Goal: Transaction & Acquisition: Download file/media

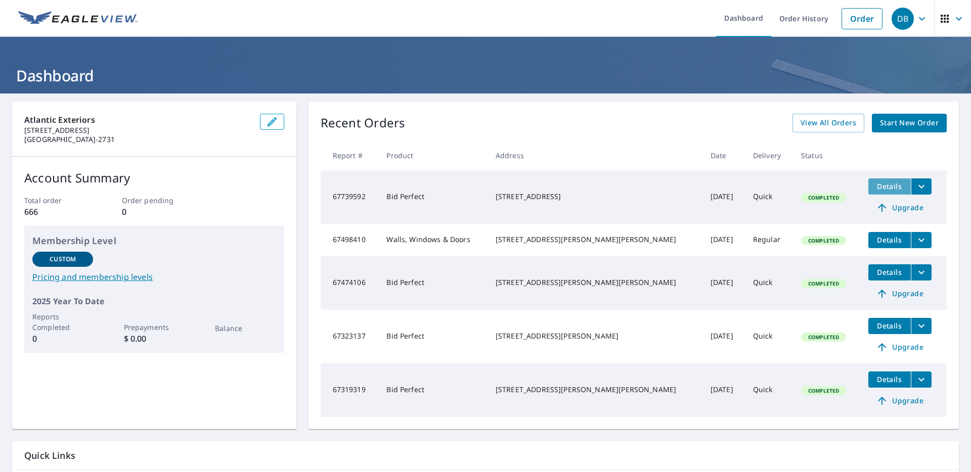
click at [874, 186] on span "Details" at bounding box center [889, 187] width 30 height 10
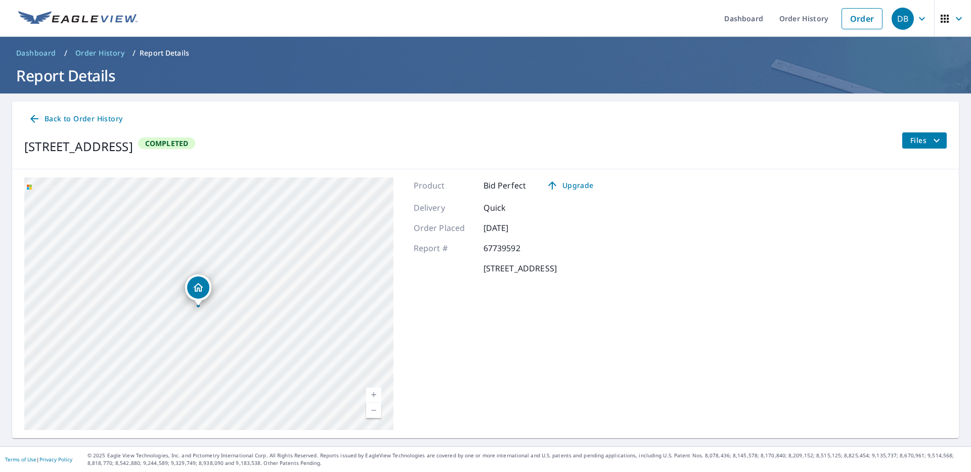
click at [915, 135] on span "Files" at bounding box center [926, 140] width 32 height 12
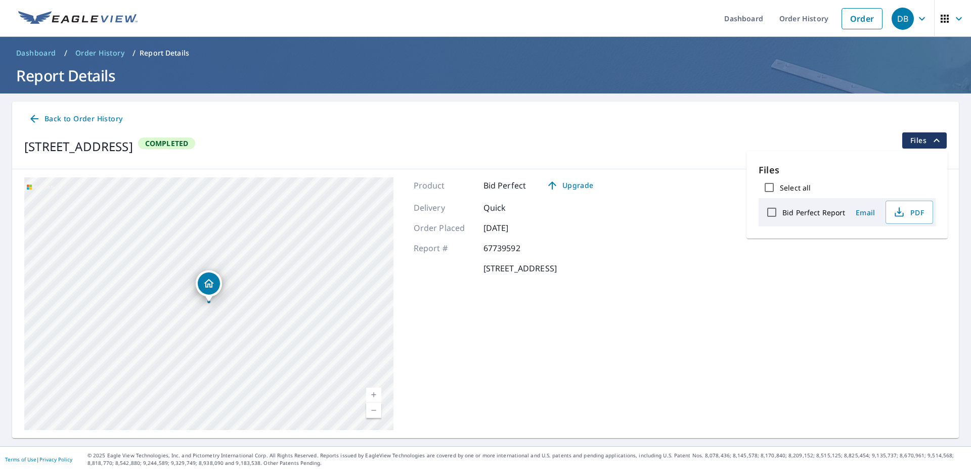
click at [82, 119] on span "Back to Order History" at bounding box center [75, 119] width 94 height 13
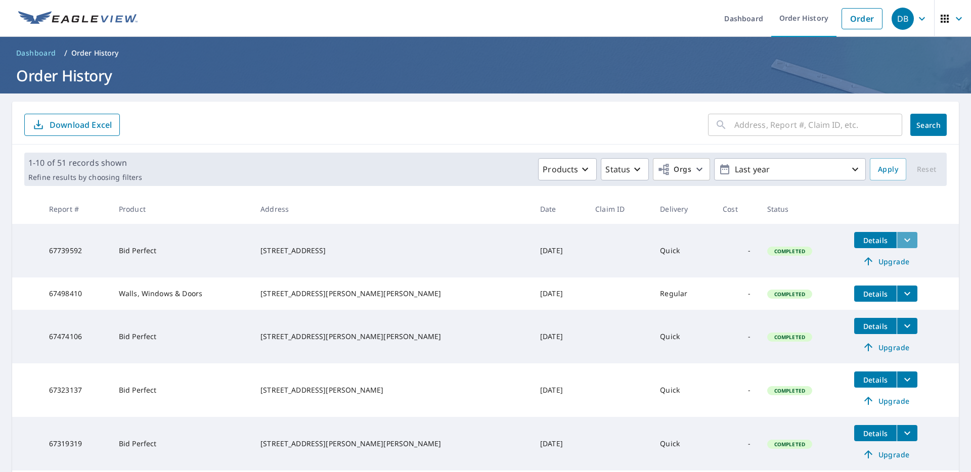
click at [901, 243] on icon "filesDropdownBtn-67739592" at bounding box center [907, 240] width 12 height 12
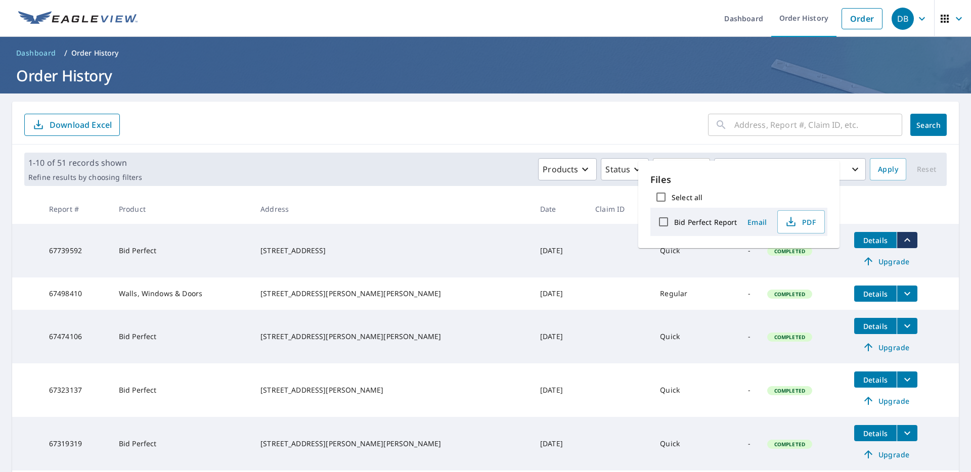
click at [867, 239] on span "Details" at bounding box center [875, 241] width 30 height 10
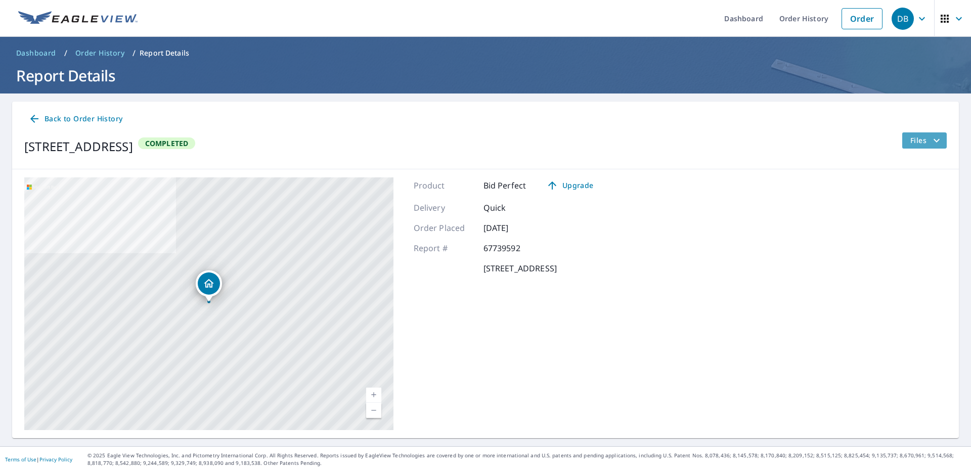
click at [919, 147] on button "Files" at bounding box center [923, 140] width 45 height 16
drag, startPoint x: 869, startPoint y: 212, endPoint x: 861, endPoint y: 181, distance: 32.5
click at [861, 181] on div "Files Select all Bid Perfect Report Email PDF" at bounding box center [846, 194] width 177 height 63
click at [921, 224] on div "Bid Perfect Report Email PDF" at bounding box center [846, 212] width 177 height 28
click at [916, 213] on span "PDF" at bounding box center [908, 212] width 32 height 12
